Goal: Task Accomplishment & Management: Manage account settings

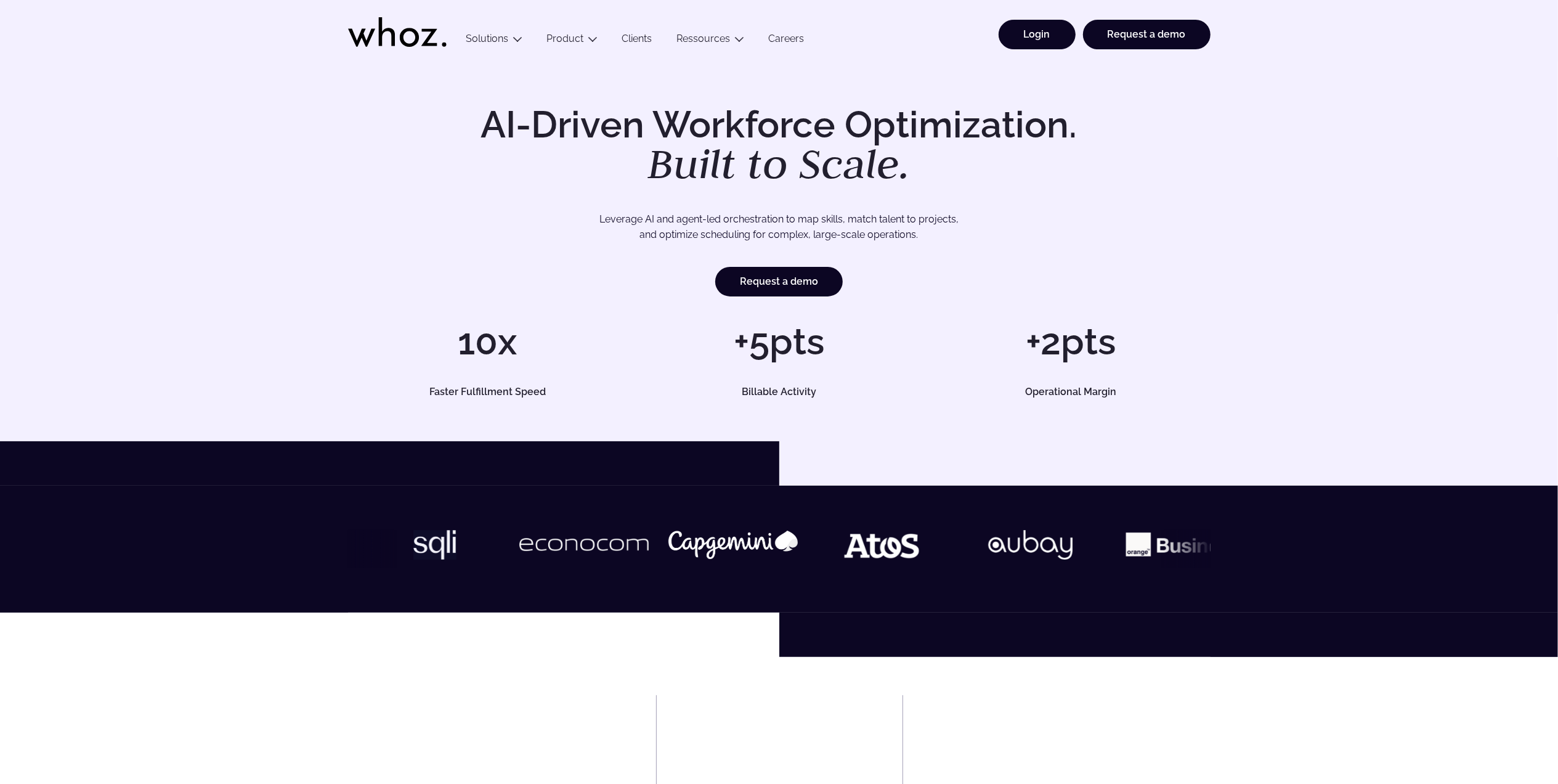
click at [1038, 28] on link "Login" at bounding box center [1037, 34] width 77 height 30
click at [1053, 37] on link "Login" at bounding box center [1037, 34] width 77 height 30
